Goal: Transaction & Acquisition: Book appointment/travel/reservation

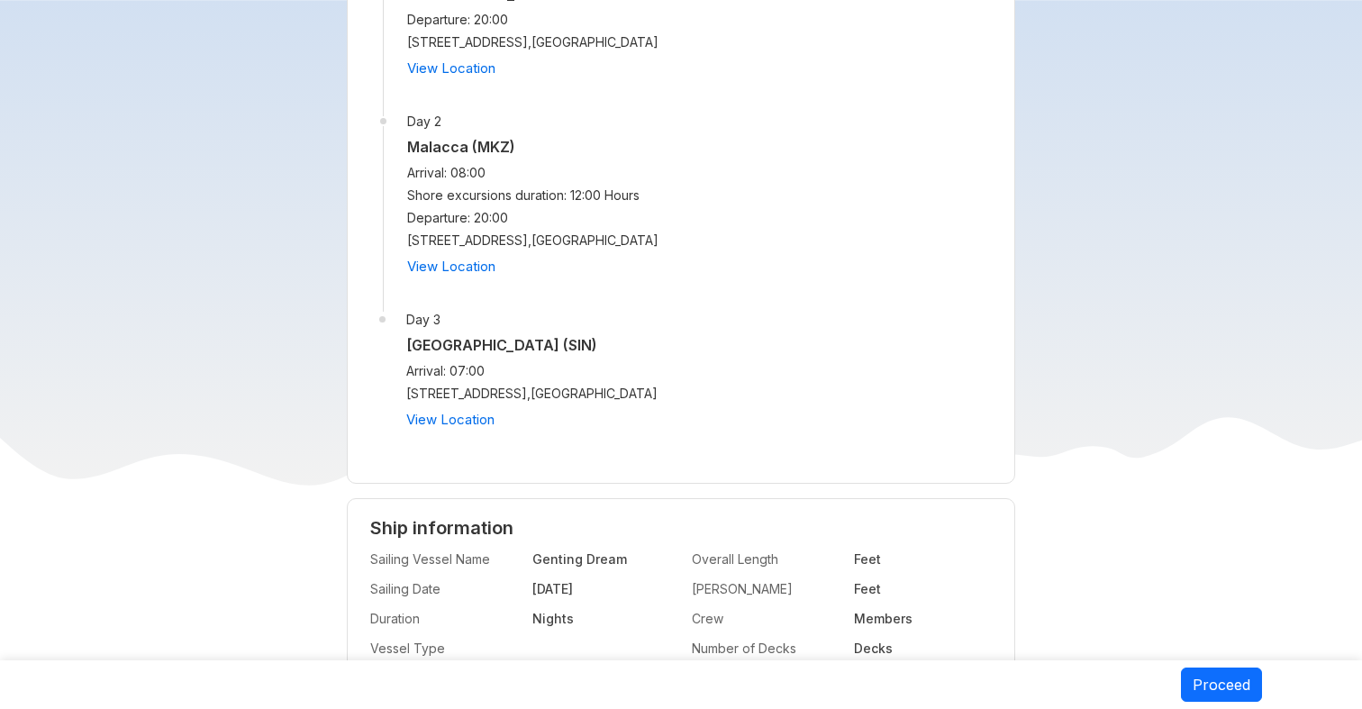
scroll to position [1538, 0]
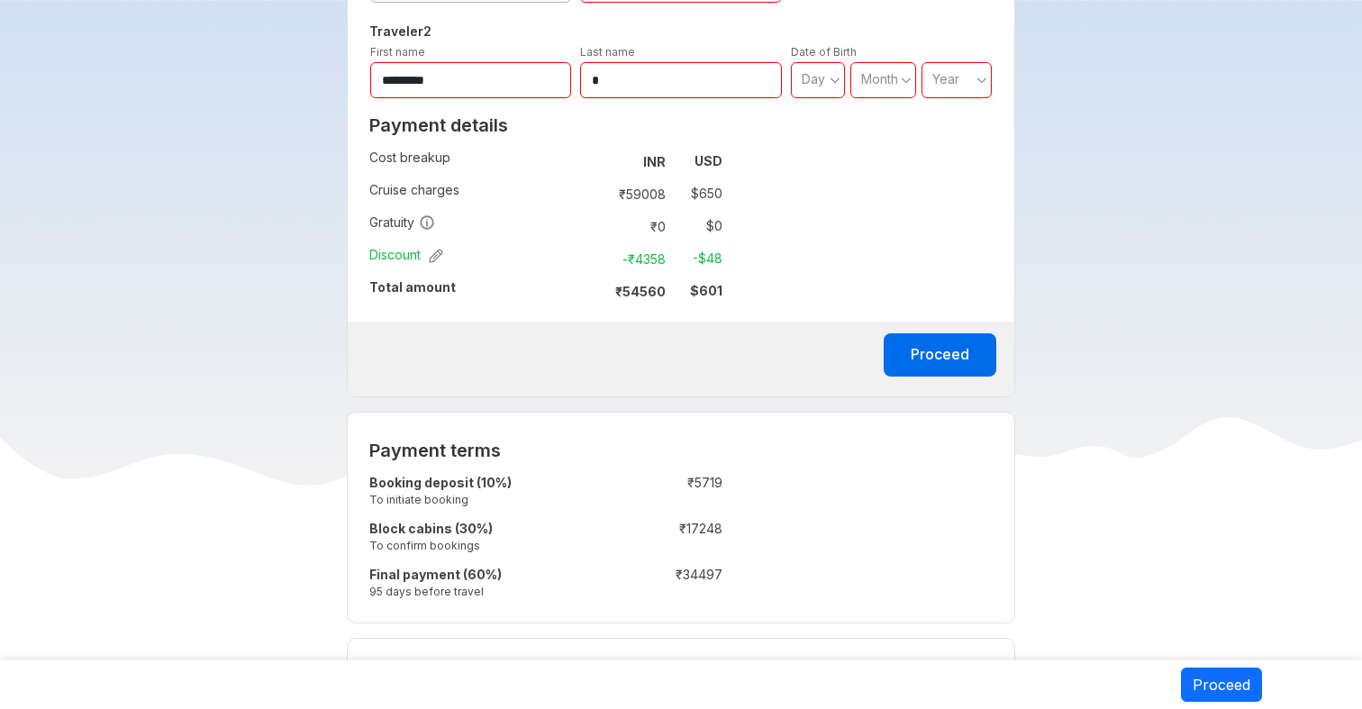
scroll to position [803, 0]
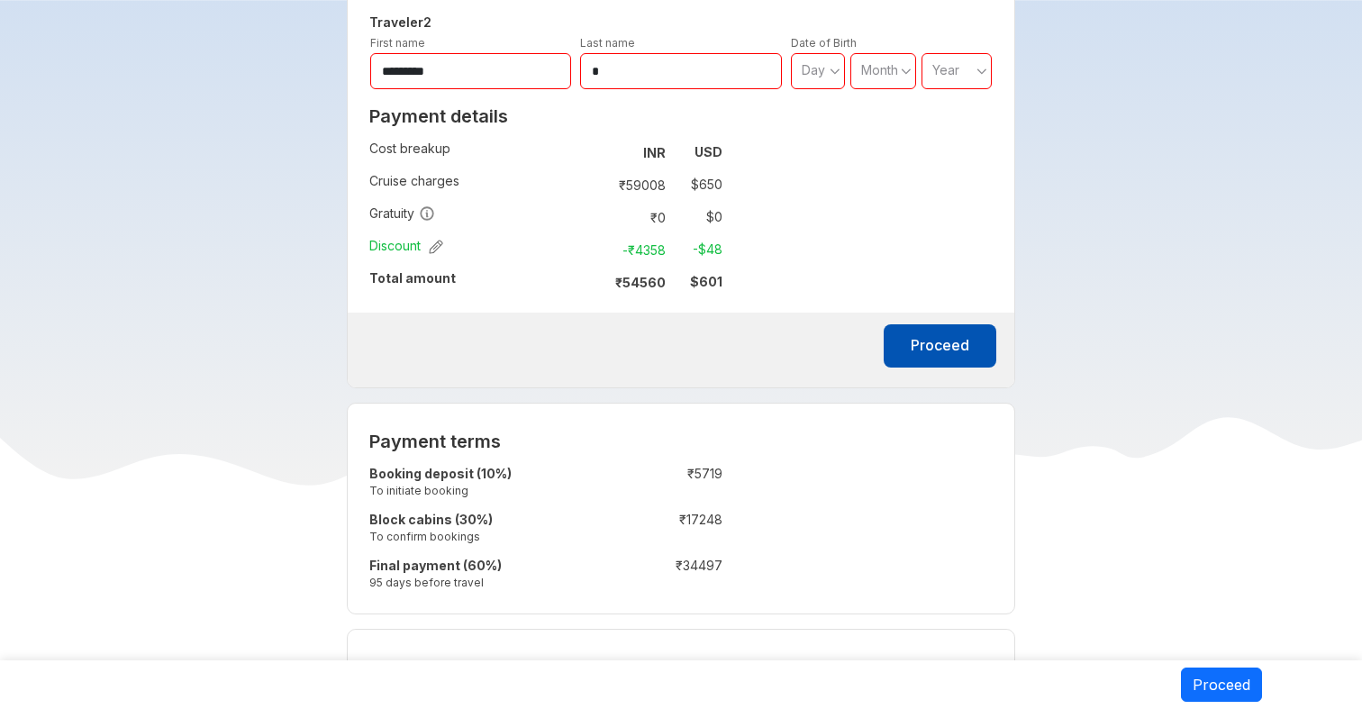
click at [953, 340] on button "Proceed" at bounding box center [940, 345] width 113 height 43
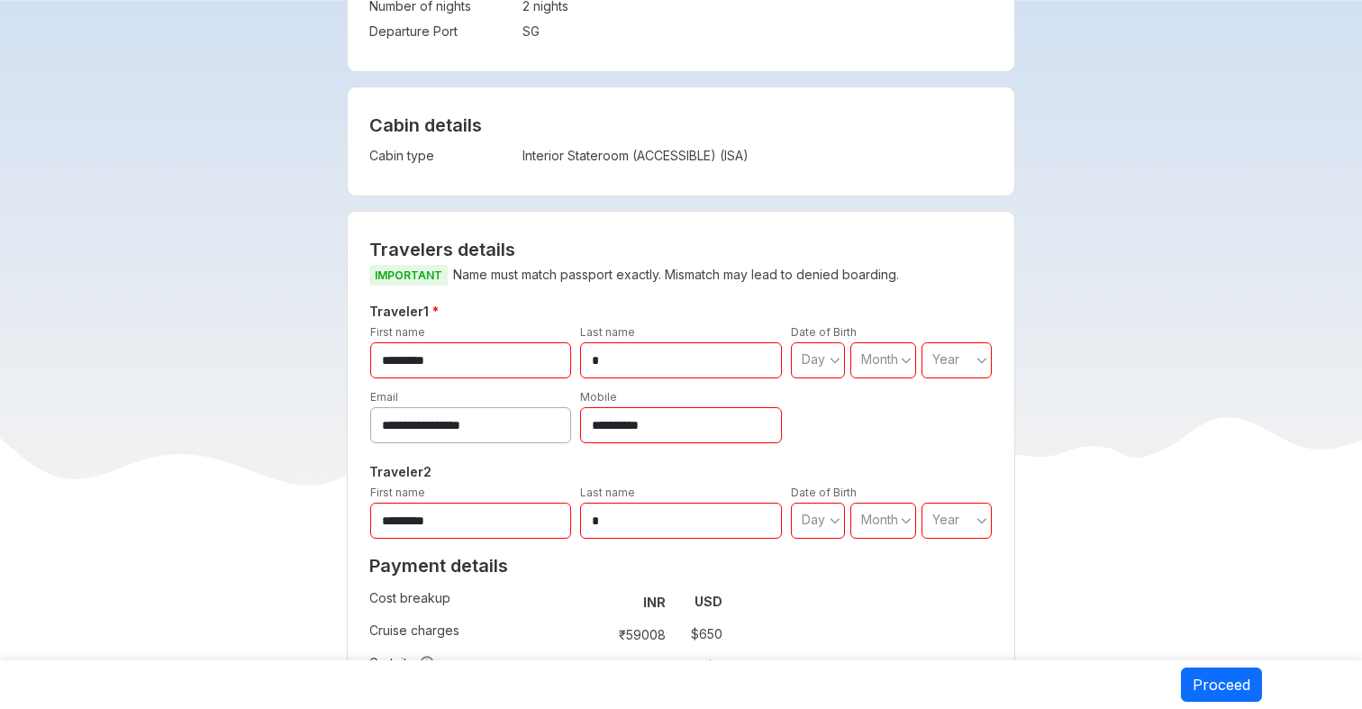
scroll to position [344, 0]
